Goal: Connect with others: Connect with others

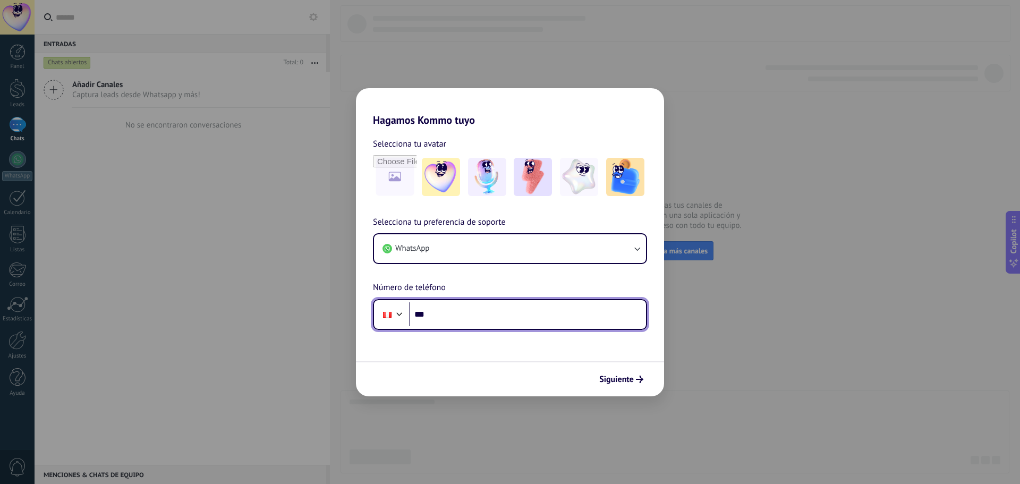
click at [480, 320] on input "***" at bounding box center [527, 314] width 237 height 24
click at [479, 319] on input "*******" at bounding box center [527, 314] width 237 height 24
type input "**********"
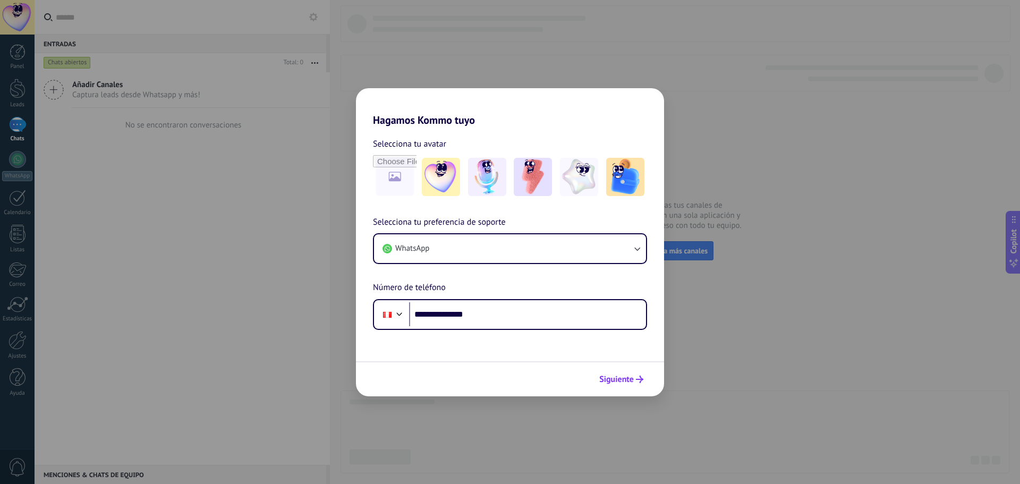
click at [624, 380] on span "Siguiente" at bounding box center [616, 379] width 35 height 7
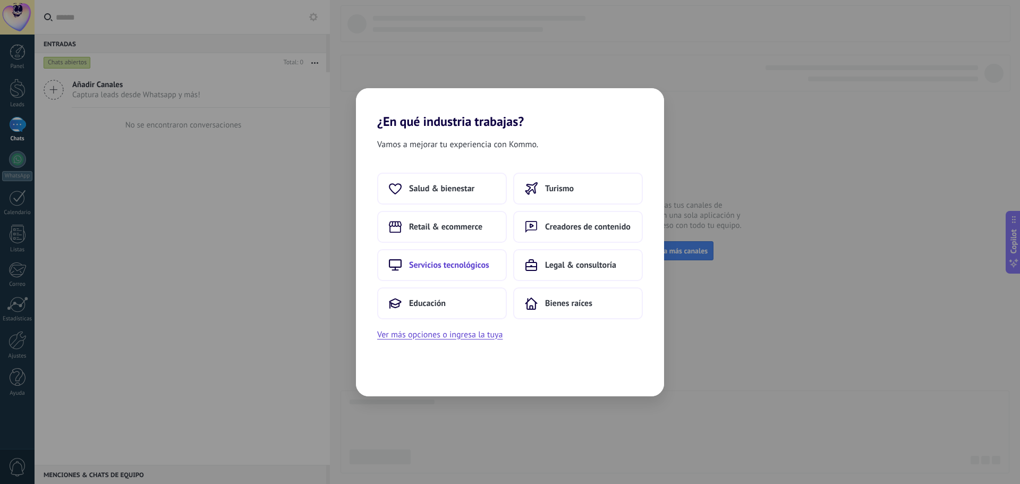
click at [455, 268] on span "Servicios tecnológicos" at bounding box center [449, 265] width 80 height 11
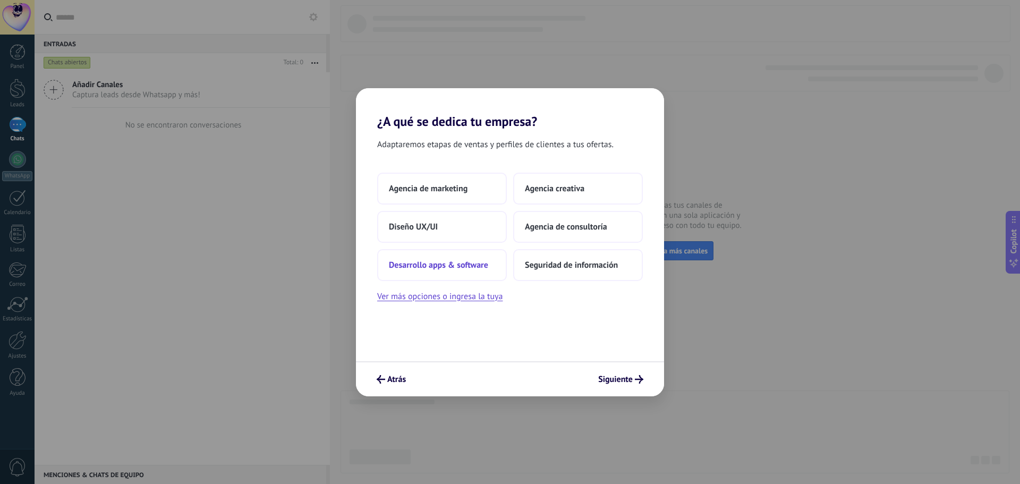
click at [430, 270] on button "Desarrollo apps & software" at bounding box center [442, 265] width 130 height 32
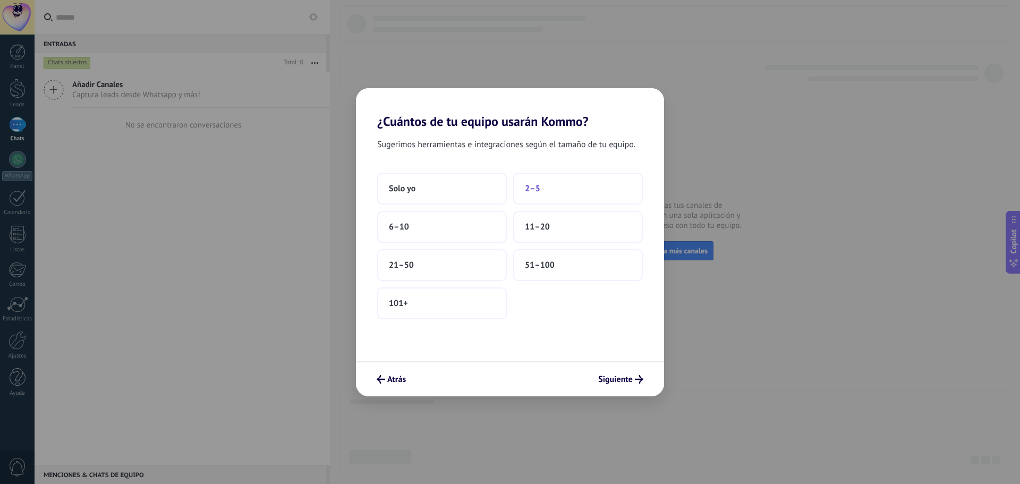
click at [540, 194] on button "2–5" at bounding box center [578, 189] width 130 height 32
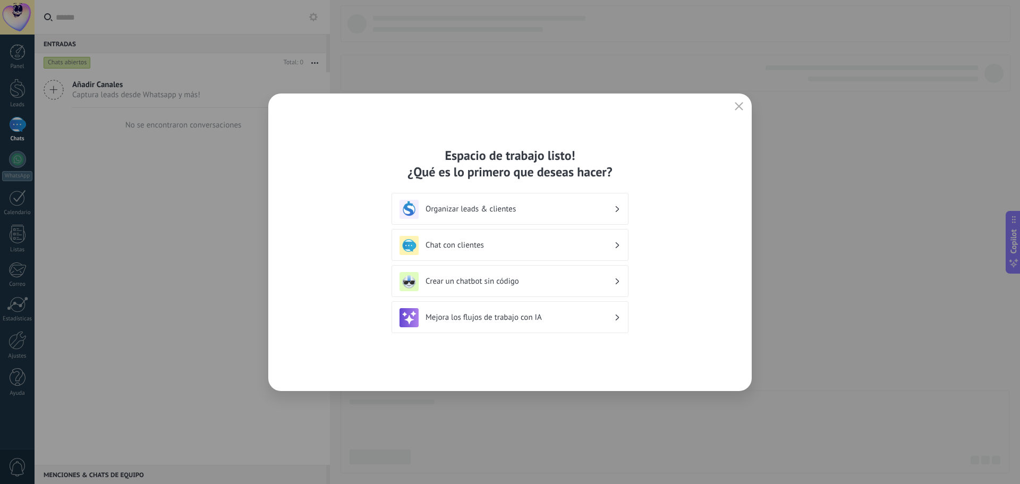
click at [486, 243] on h3 "Chat con clientes" at bounding box center [520, 245] width 189 height 10
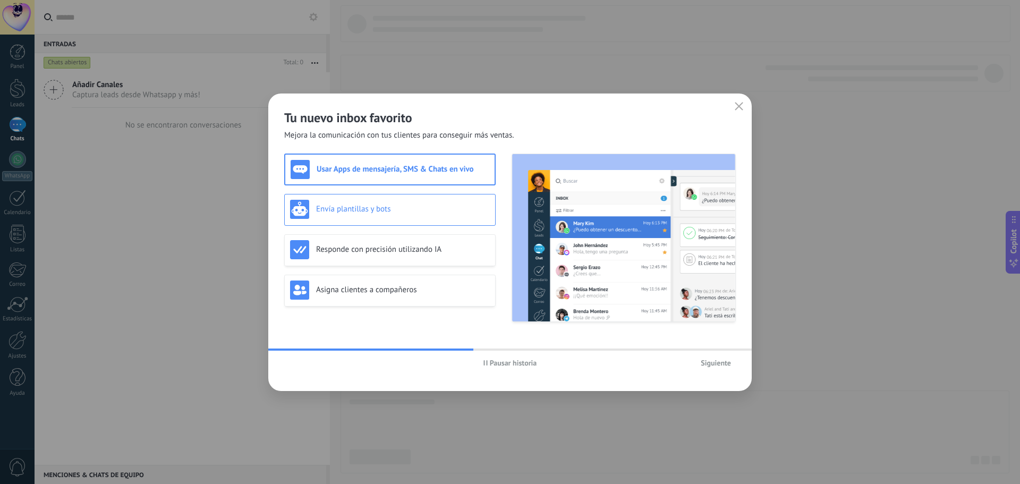
click at [372, 209] on h3 "Envía plantillas y bots" at bounding box center [403, 209] width 174 height 10
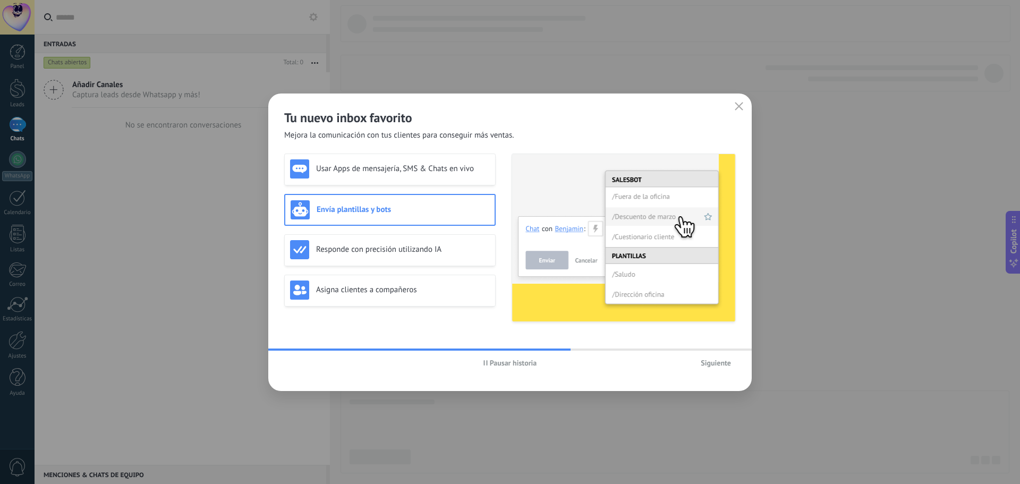
click at [714, 361] on span "Siguiente" at bounding box center [716, 362] width 30 height 7
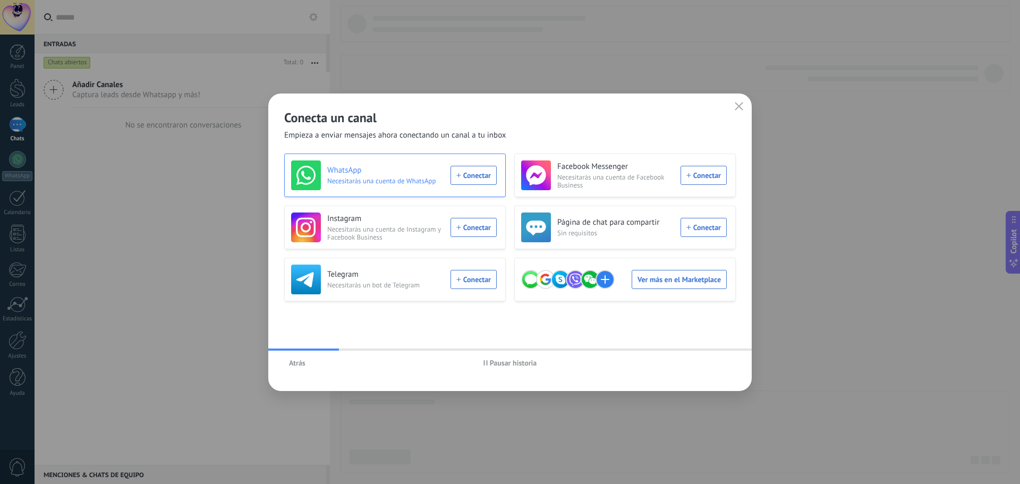
click at [478, 171] on div "WhatsApp Necesitarás una cuenta de WhatsApp Conectar" at bounding box center [394, 175] width 206 height 30
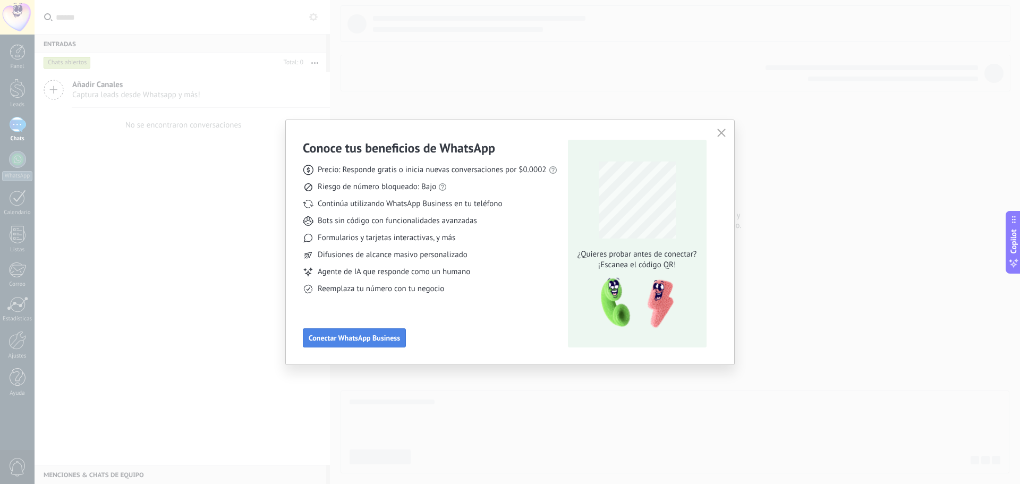
click at [360, 338] on span "Conectar WhatsApp Business" at bounding box center [354, 337] width 91 height 7
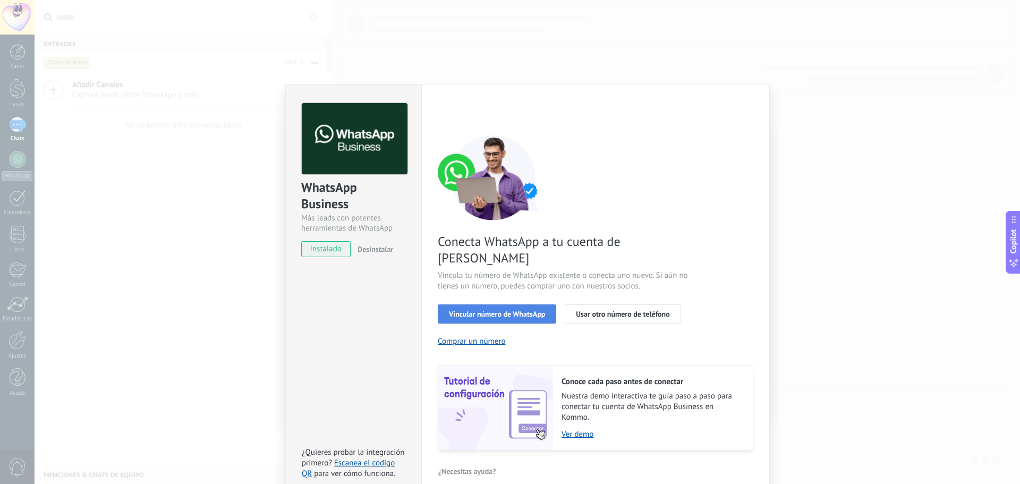
click at [483, 310] on span "Vincular número de WhatsApp" at bounding box center [497, 313] width 96 height 7
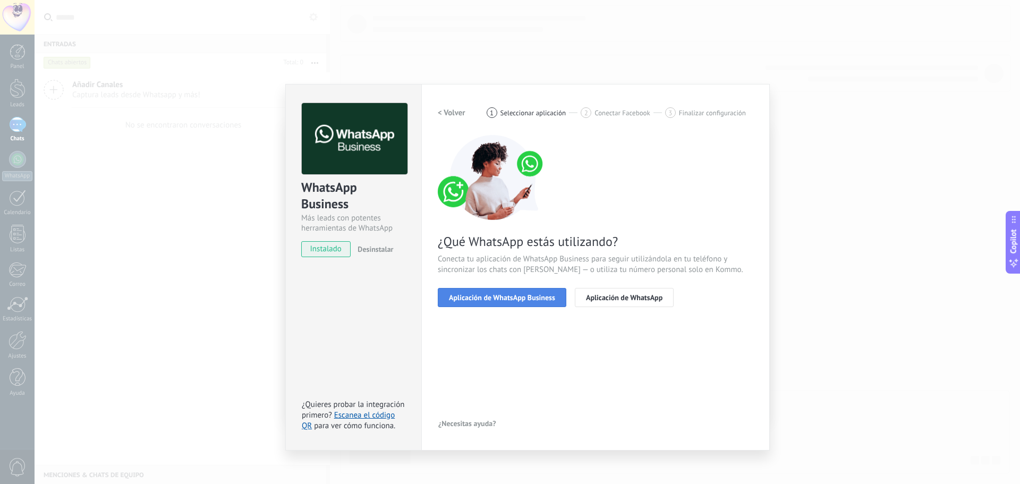
click at [501, 301] on span "Aplicación de WhatsApp Business" at bounding box center [502, 297] width 106 height 7
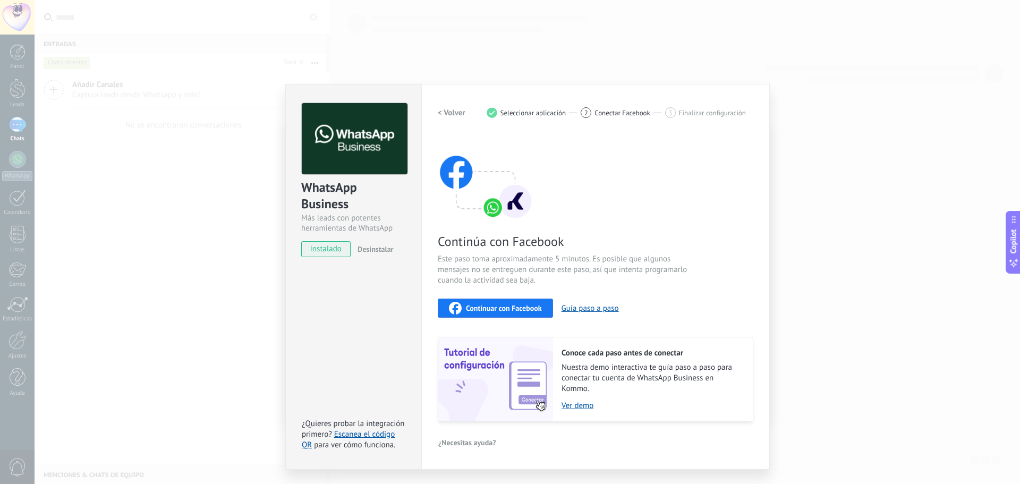
click at [328, 249] on span "instalado" at bounding box center [326, 249] width 48 height 16
click at [490, 308] on span "Continuar con Facebook" at bounding box center [504, 307] width 76 height 7
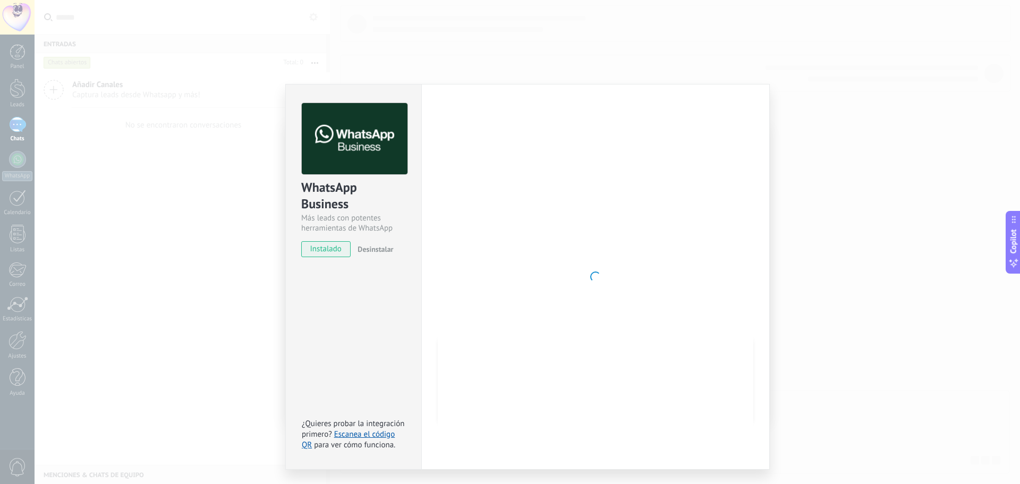
click at [383, 147] on img at bounding box center [355, 139] width 106 height 72
